Goal: Transaction & Acquisition: Purchase product/service

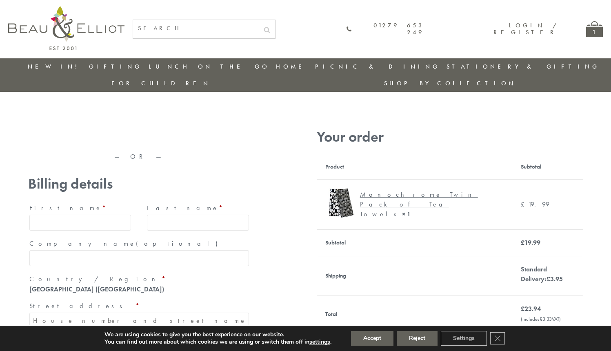
type input "maria33@yahoo.com"
type input "Maria"
type input "Williams"
type input "23, Scottsdale, Happytown"
type input "London"
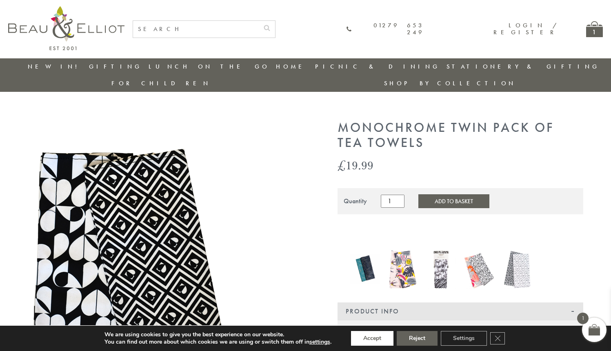
click at [373, 339] on button "Accept" at bounding box center [372, 338] width 42 height 15
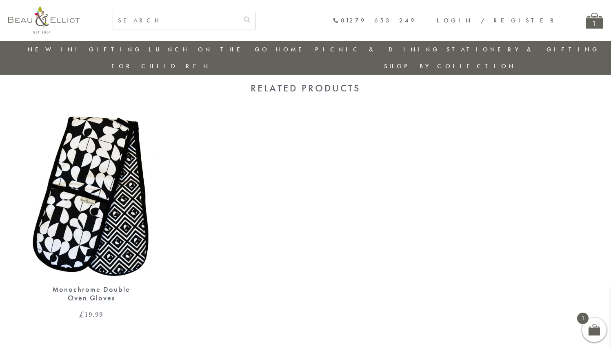
scroll to position [611, 0]
